Goal: Information Seeking & Learning: Learn about a topic

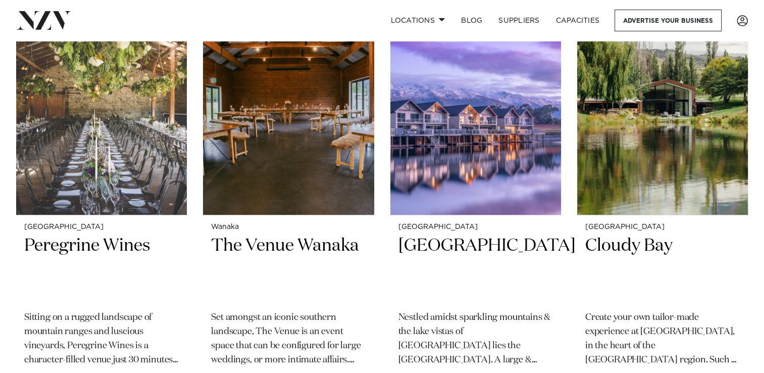
scroll to position [431, 0]
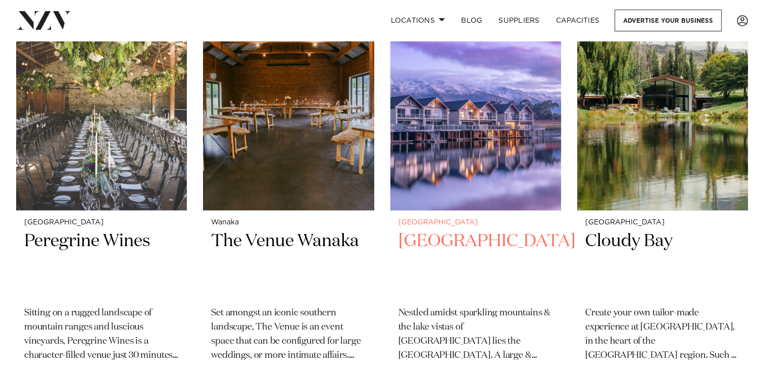
click at [475, 245] on h2 "Marsden Lake Resort" at bounding box center [475, 264] width 155 height 68
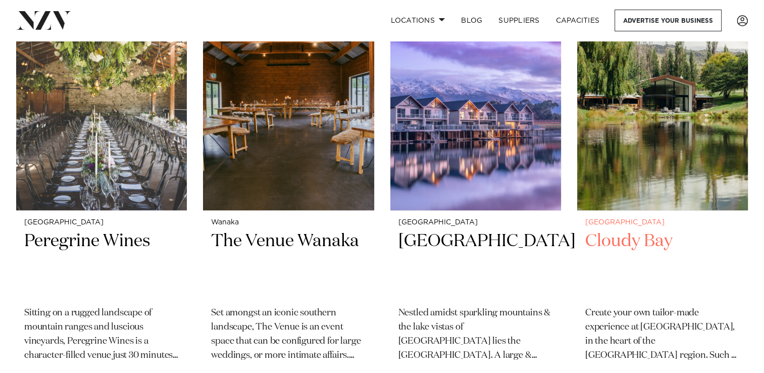
click at [638, 240] on h2 "Cloudy Bay" at bounding box center [662, 264] width 155 height 68
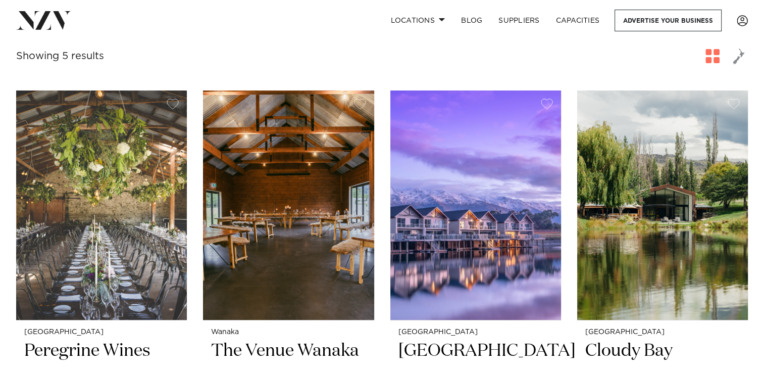
scroll to position [240, 0]
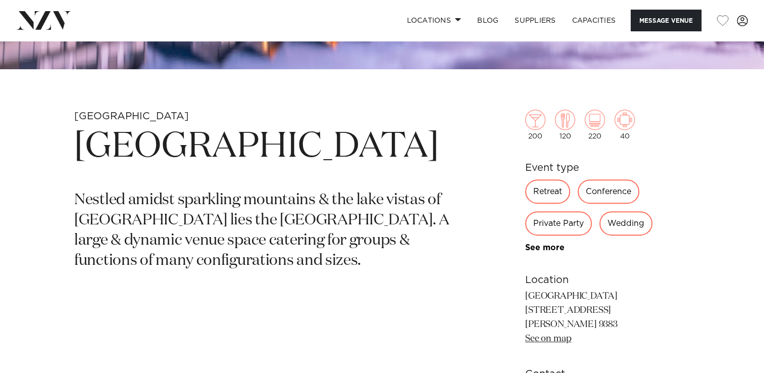
scroll to position [364, 0]
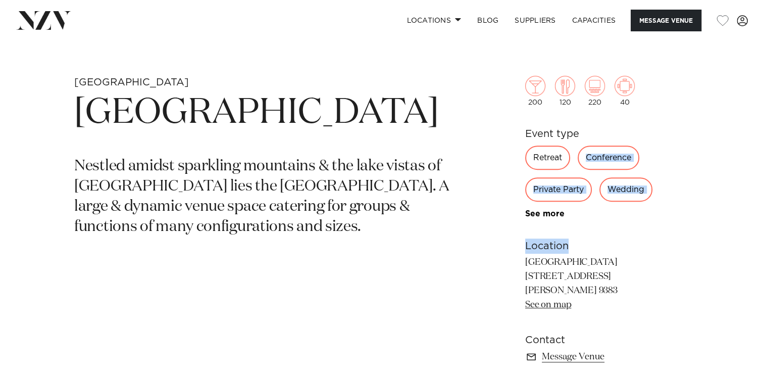
drag, startPoint x: 570, startPoint y: 145, endPoint x: 659, endPoint y: 243, distance: 132.3
click at [659, 243] on div "200 120 220 40 Event type Retreat Conference Private Party Wedding Meeting Exhi…" at bounding box center [607, 199] width 165 height 329
click at [659, 243] on h6 "Location" at bounding box center [607, 245] width 165 height 15
click at [621, 188] on div "Wedding" at bounding box center [625, 189] width 53 height 24
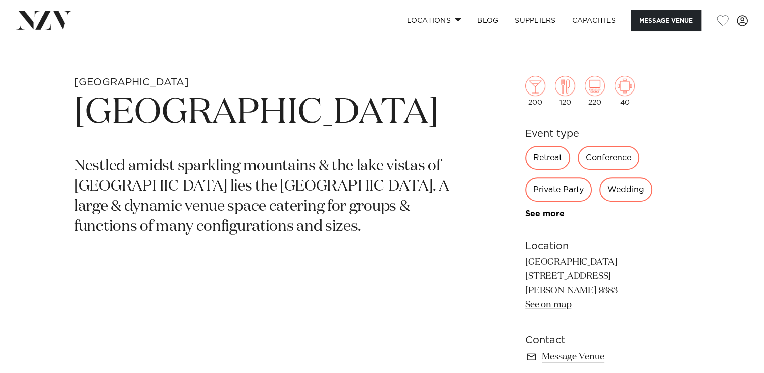
click at [629, 195] on div "Wedding" at bounding box center [625, 189] width 53 height 24
click at [629, 189] on div "Wedding" at bounding box center [625, 189] width 53 height 24
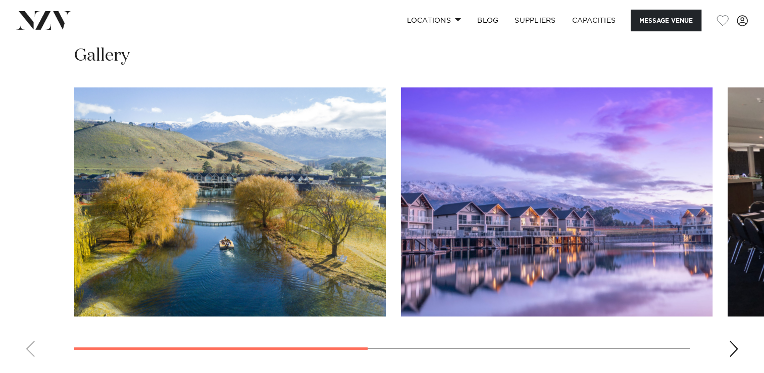
scroll to position [734, 0]
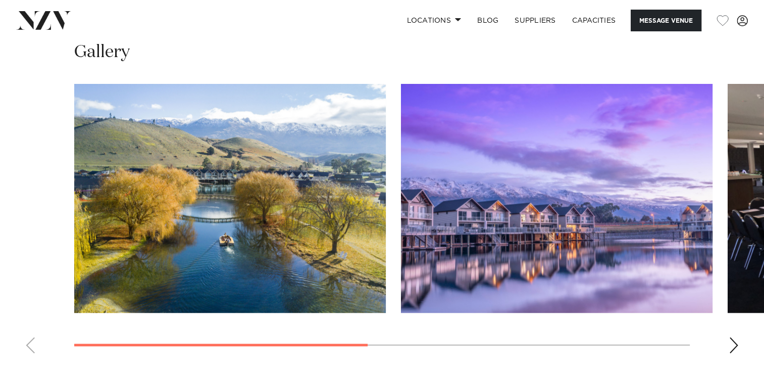
click at [736, 344] on div "Next slide" at bounding box center [734, 345] width 10 height 16
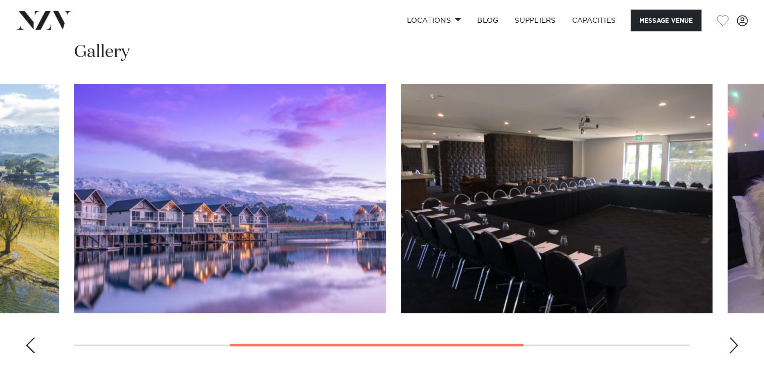
click at [736, 344] on div "Next slide" at bounding box center [734, 345] width 10 height 16
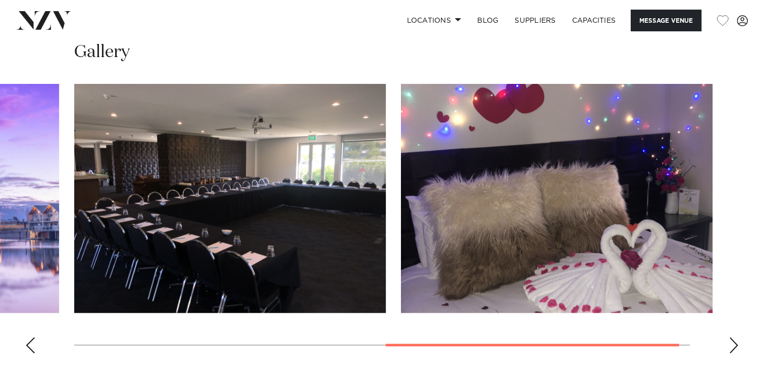
click at [736, 344] on div "Next slide" at bounding box center [734, 345] width 10 height 16
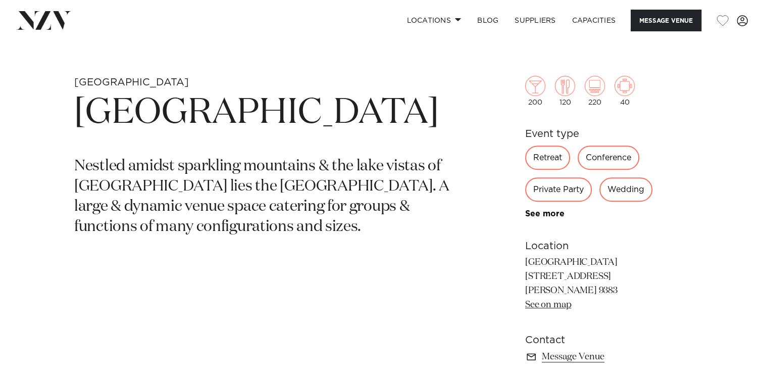
scroll to position [84, 0]
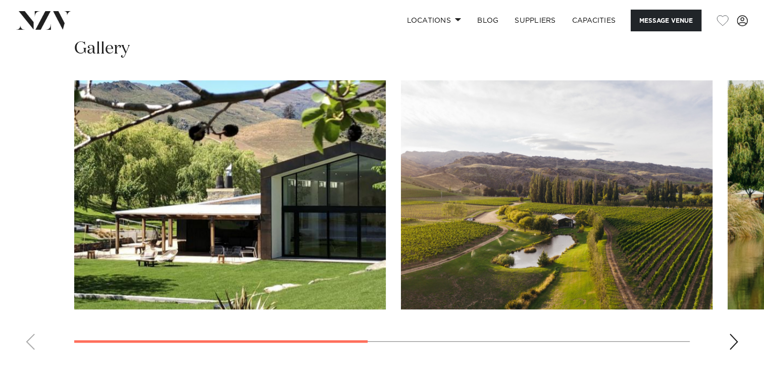
scroll to position [744, 0]
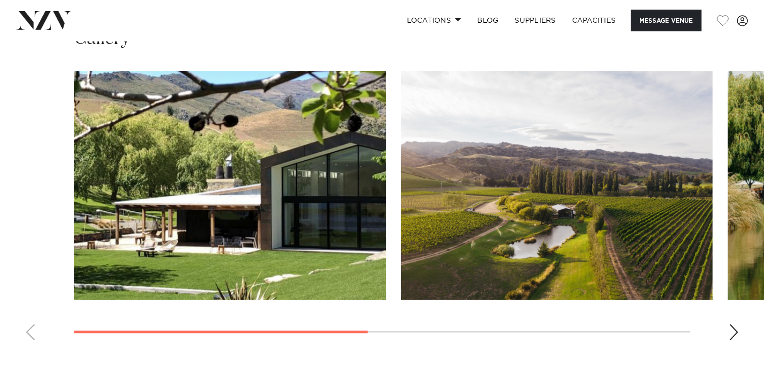
click at [735, 324] on div "Next slide" at bounding box center [734, 332] width 10 height 16
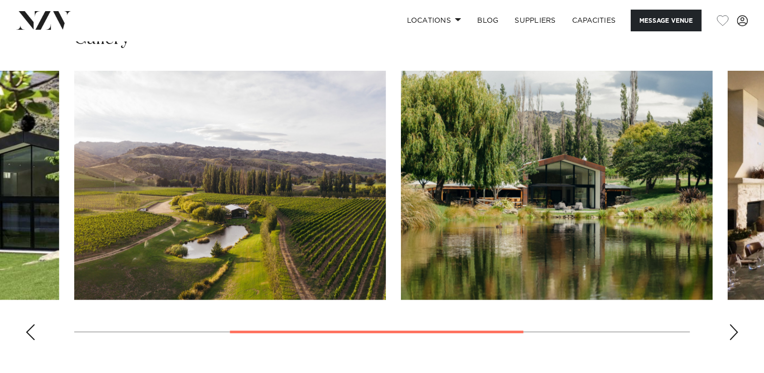
click at [735, 324] on div "Next slide" at bounding box center [734, 332] width 10 height 16
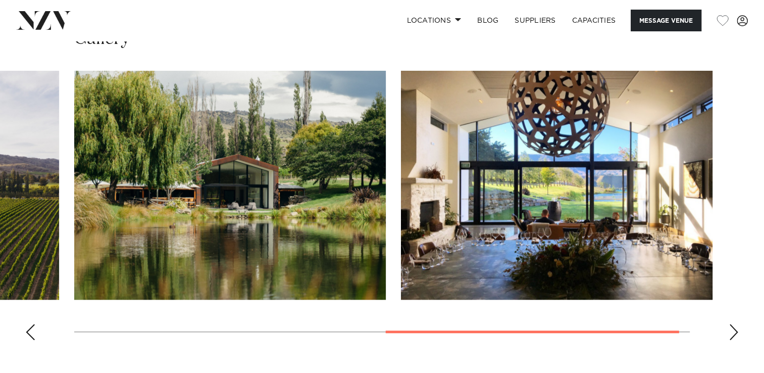
click at [735, 324] on div "Next slide" at bounding box center [734, 332] width 10 height 16
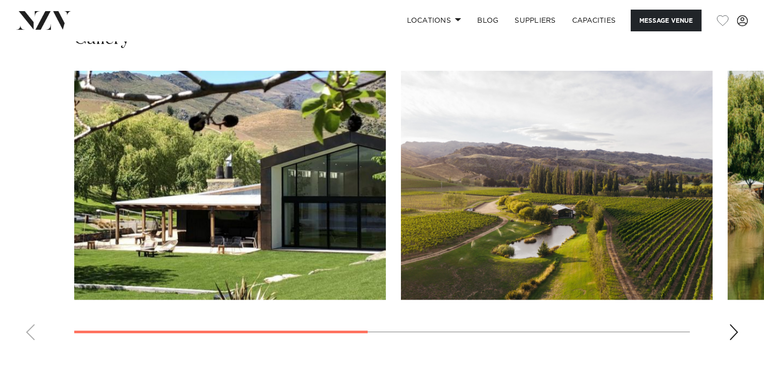
click at [164, 372] on html "Locations [GEOGRAPHIC_DATA] [GEOGRAPHIC_DATA] [GEOGRAPHIC_DATA] [GEOGRAPHIC_DAT…" at bounding box center [382, 109] width 764 height 1707
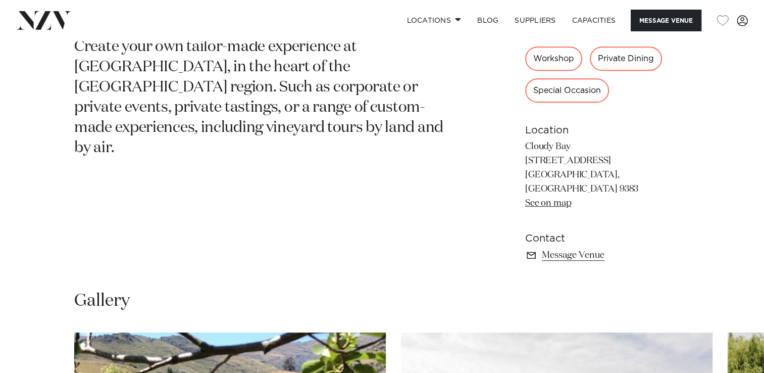
scroll to position [487, 0]
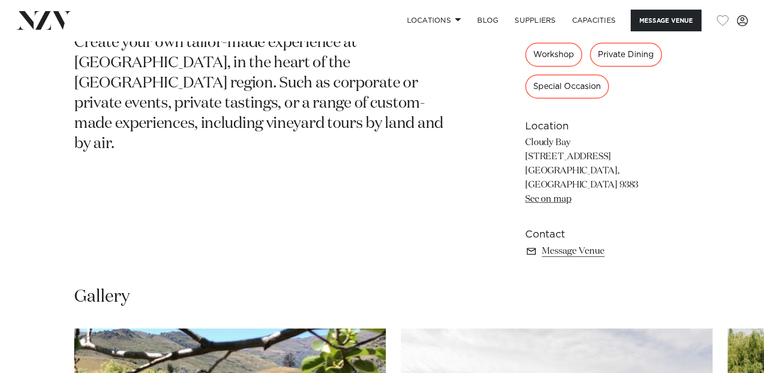
click at [558, 194] on link "See on map" at bounding box center [548, 198] width 46 height 9
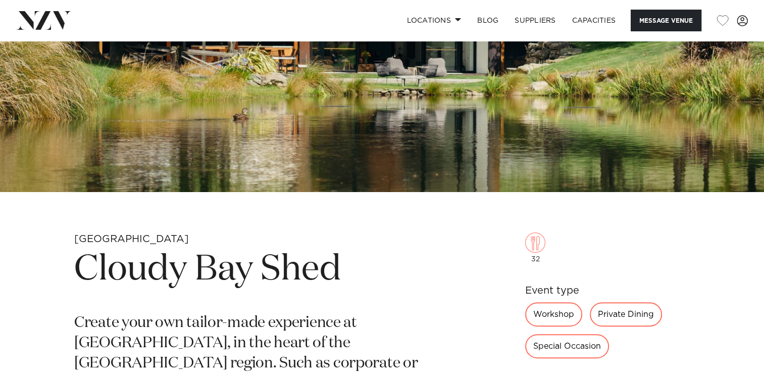
scroll to position [5, 0]
